Goal: Find contact information: Find contact information

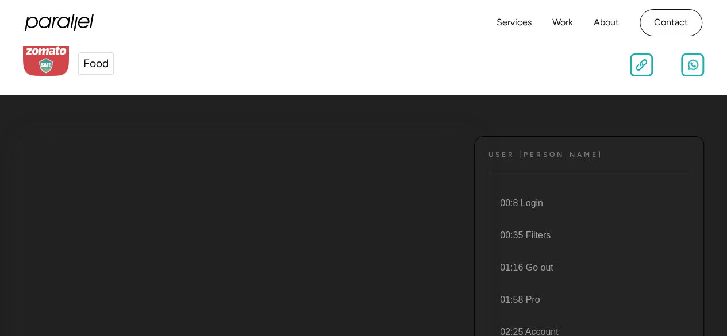
scroll to position [44, 0]
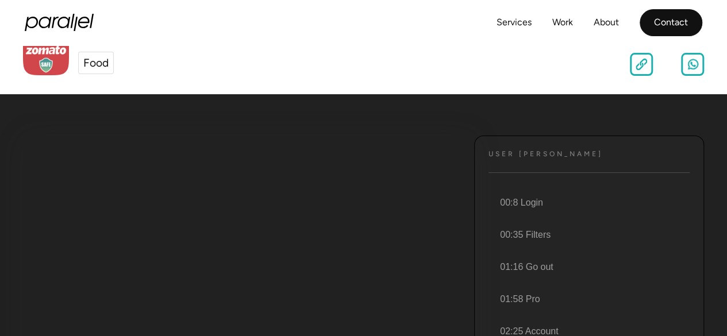
click at [664, 22] on link "Contact" at bounding box center [671, 22] width 63 height 27
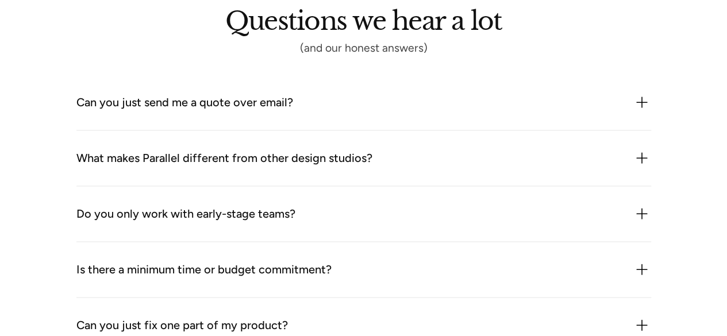
scroll to position [1005, 0]
click at [384, 100] on div "Can you just send me a quote over email?" at bounding box center [363, 102] width 575 height 18
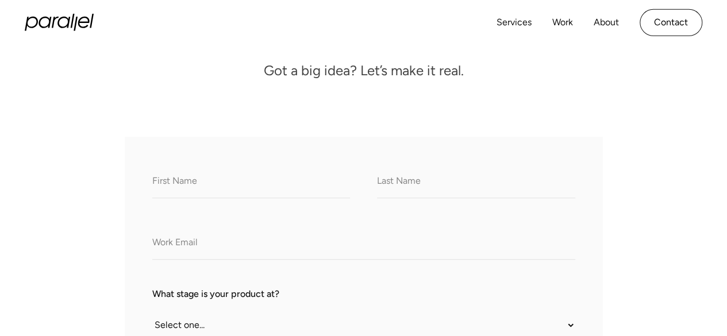
scroll to position [0, 0]
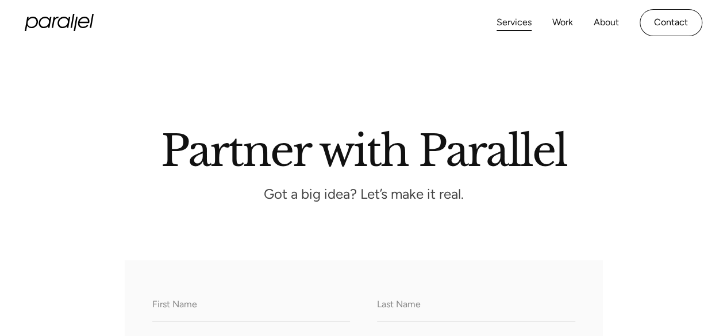
click at [506, 20] on link "Services" at bounding box center [514, 22] width 35 height 17
